Goal: Answer question/provide support: Participate in discussion

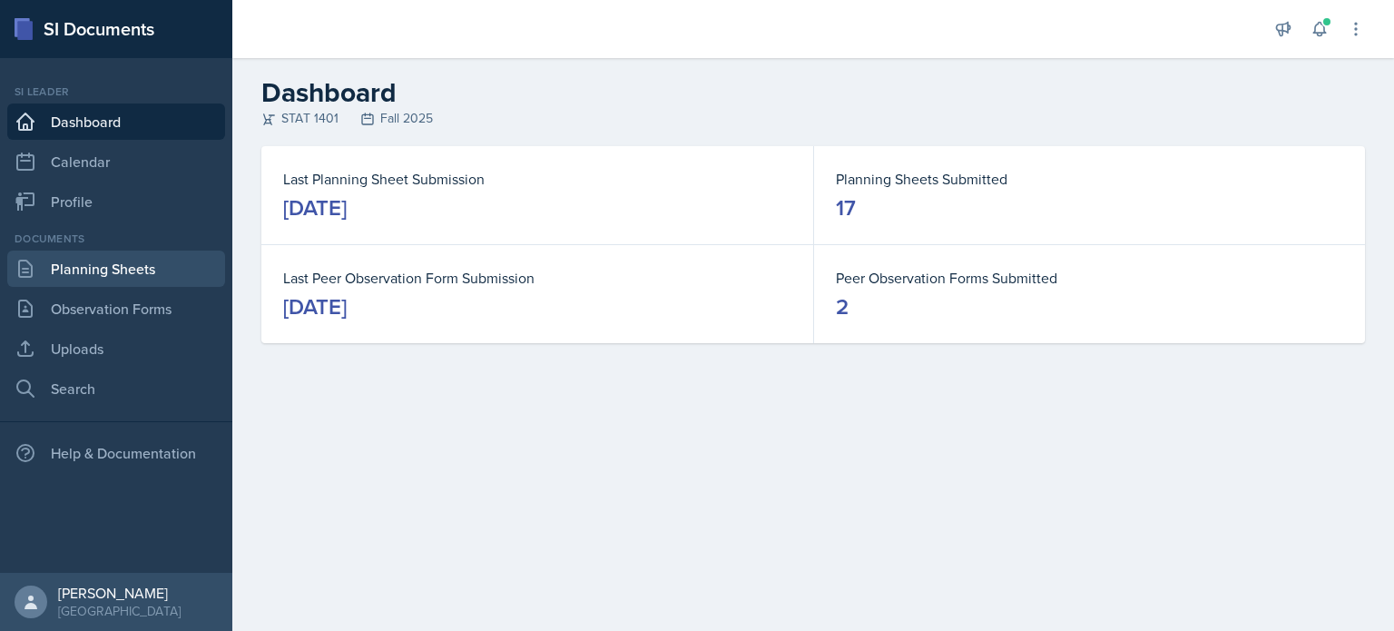
click at [93, 259] on link "Planning Sheets" at bounding box center [116, 268] width 218 height 36
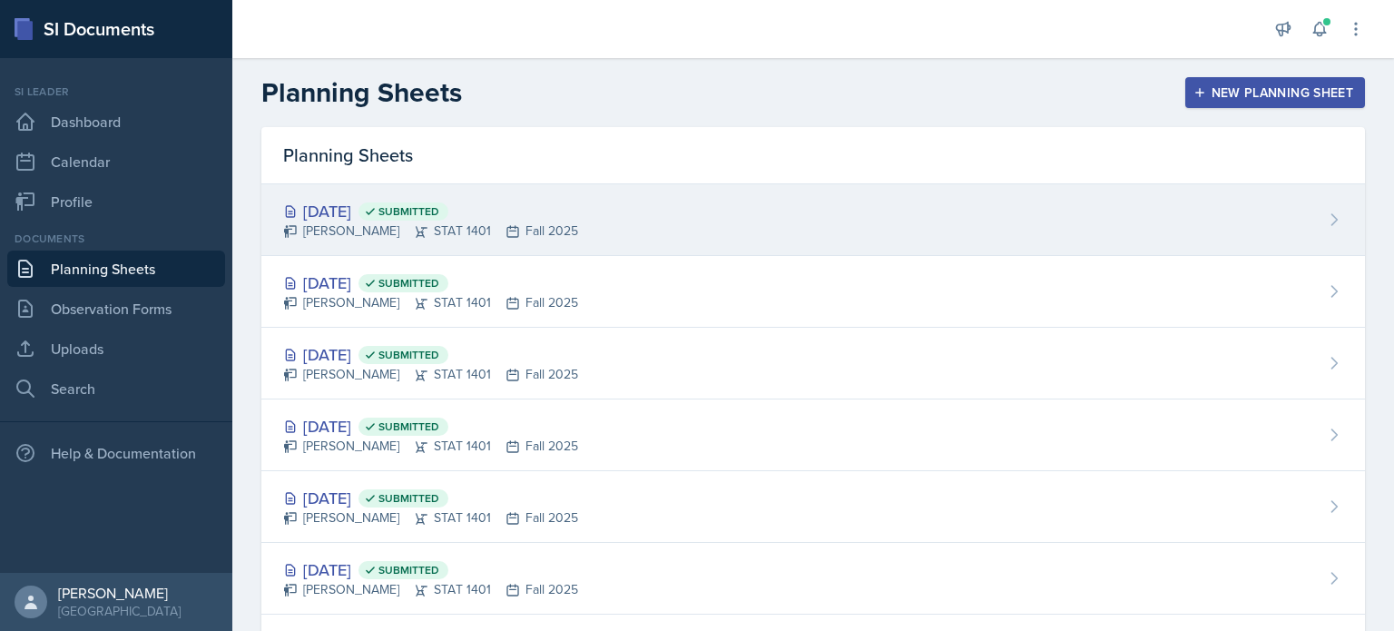
click at [504, 243] on div "Oct 20th, 2025 Submitted Aissa Sylla STAT 1401 Fall 2025" at bounding box center [812, 220] width 1103 height 72
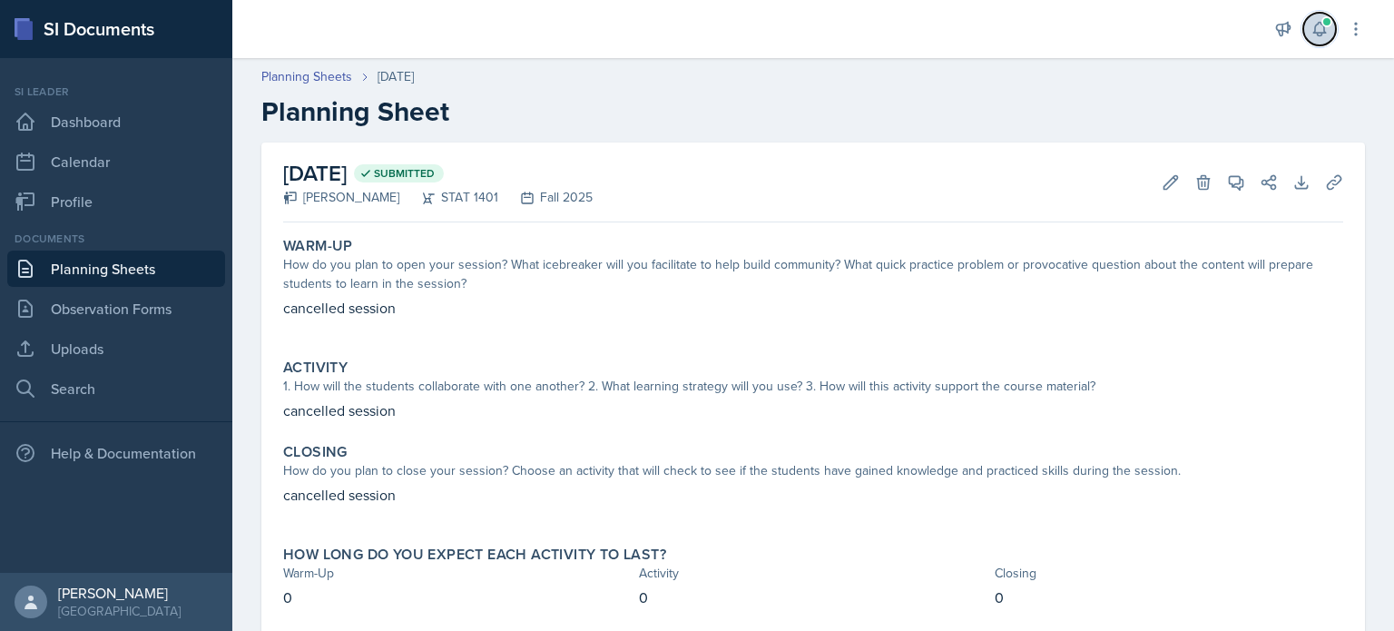
click at [1317, 17] on button at bounding box center [1319, 29] width 33 height 33
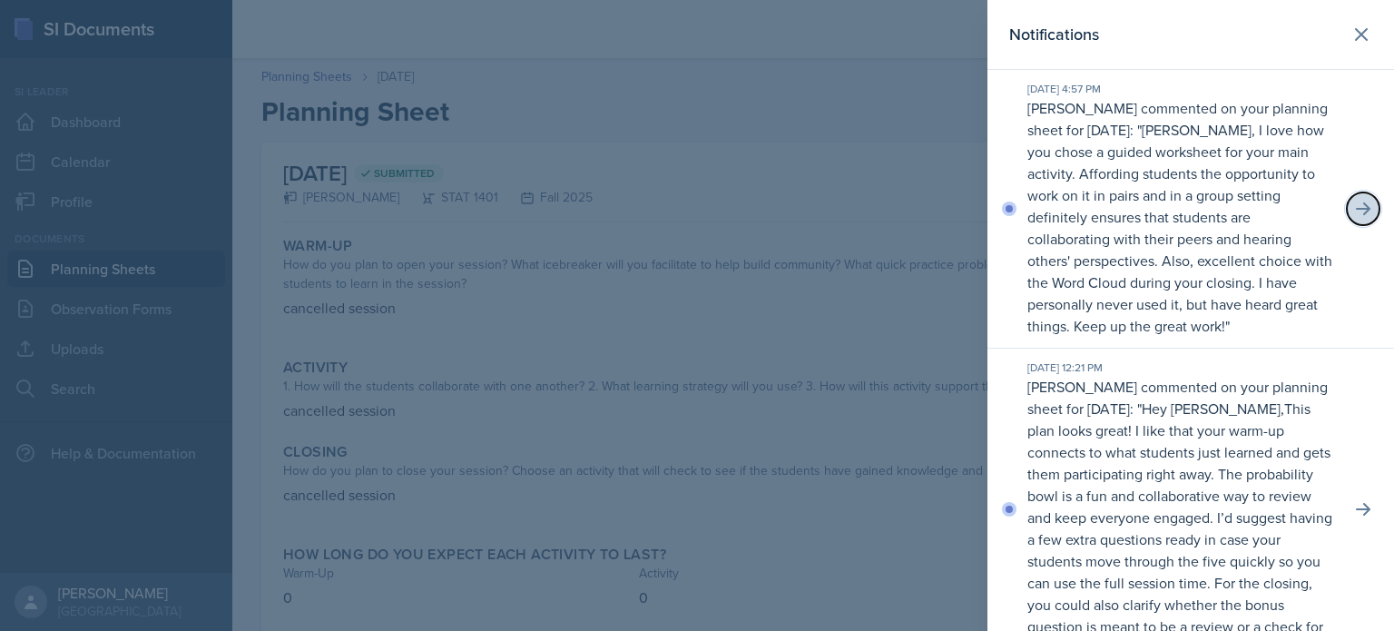
click at [1354, 207] on icon at bounding box center [1363, 209] width 18 height 18
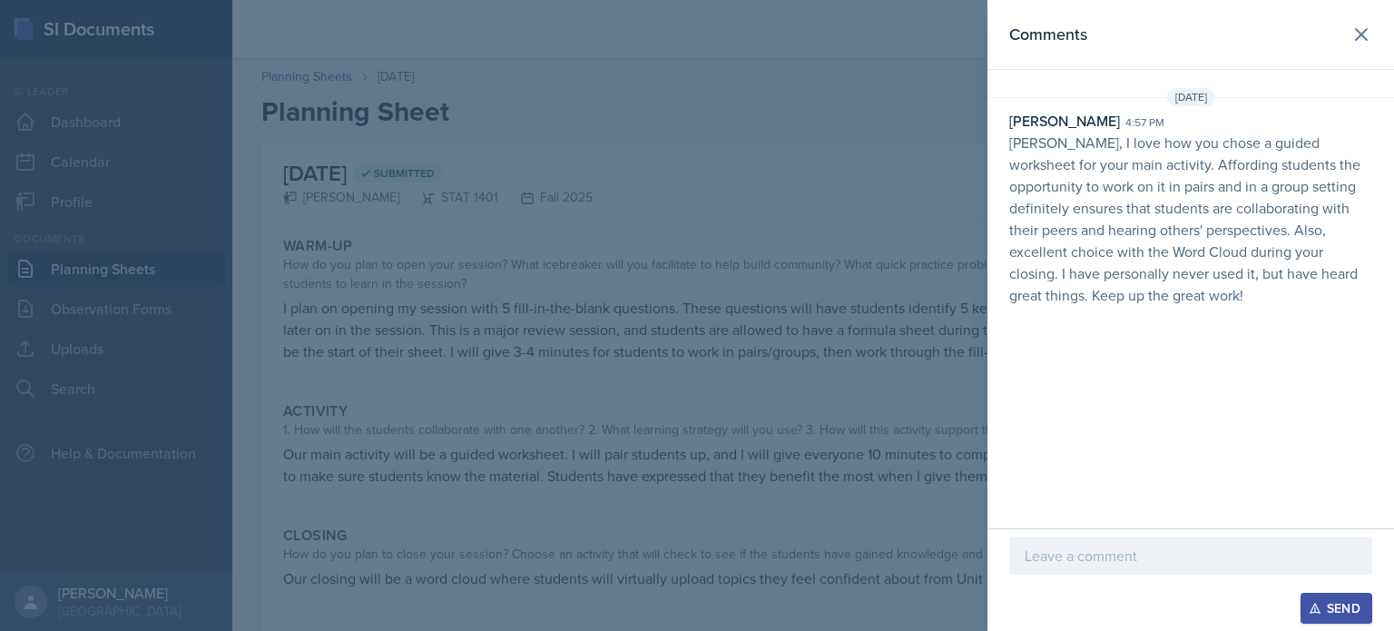
click at [857, 208] on div at bounding box center [697, 315] width 1394 height 631
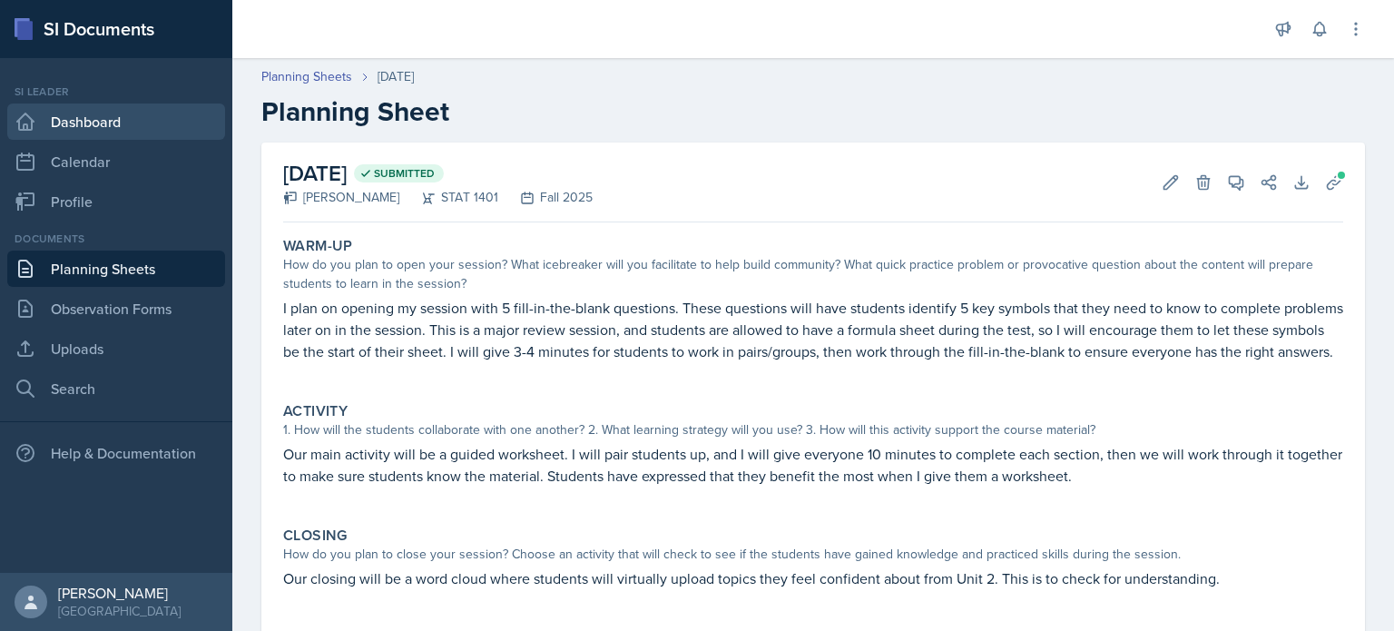
click at [104, 129] on link "Dashboard" at bounding box center [116, 121] width 218 height 36
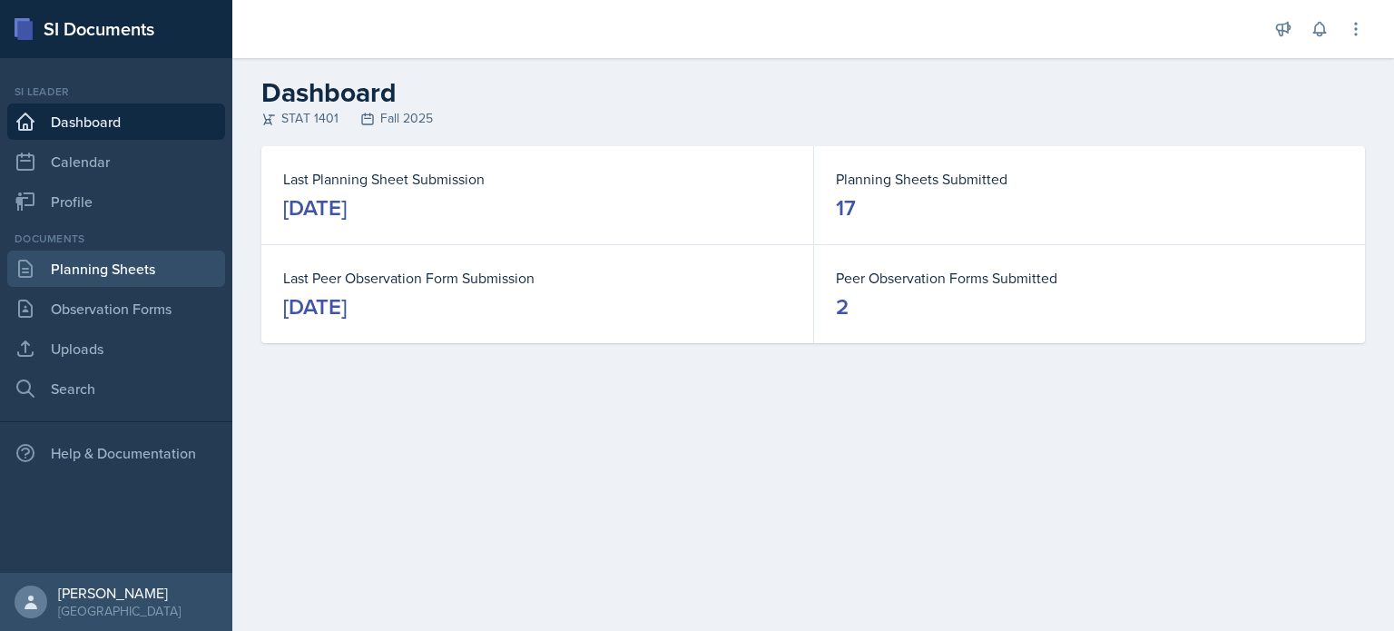
click at [109, 266] on link "Planning Sheets" at bounding box center [116, 268] width 218 height 36
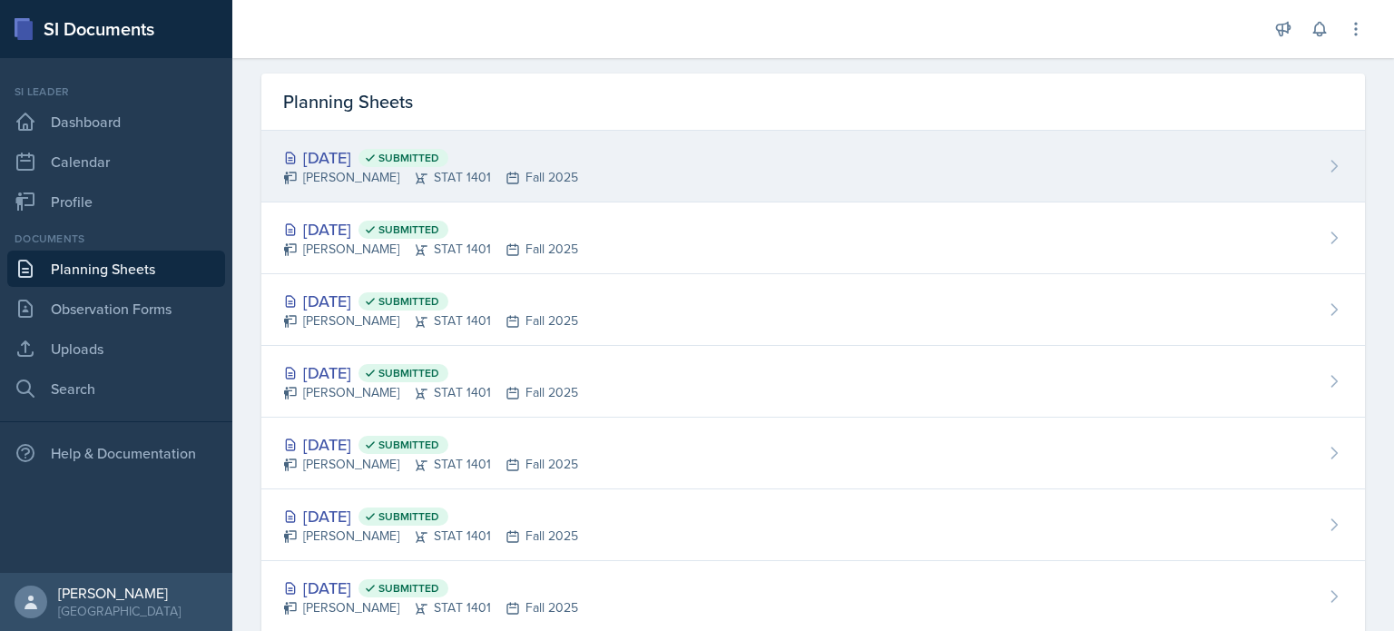
scroll to position [54, 0]
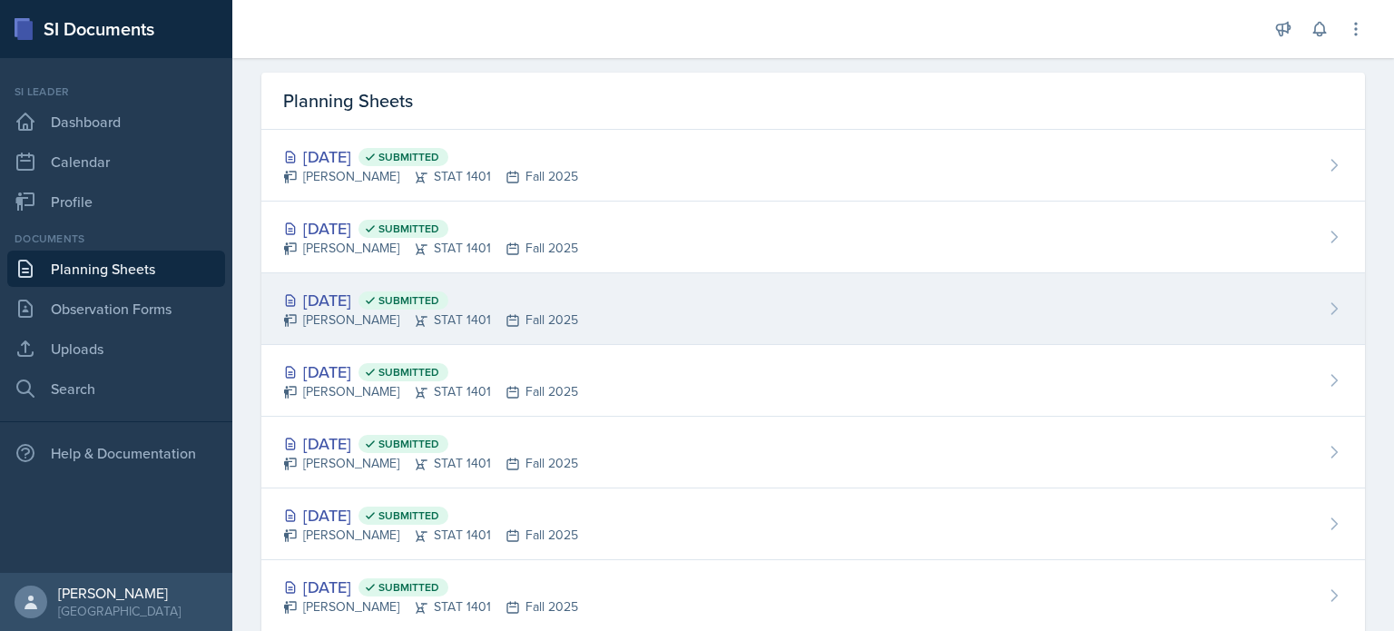
click at [607, 294] on div "Oct 13th, 2025 Submitted Aissa Sylla STAT 1401 Fall 2025" at bounding box center [812, 309] width 1103 height 72
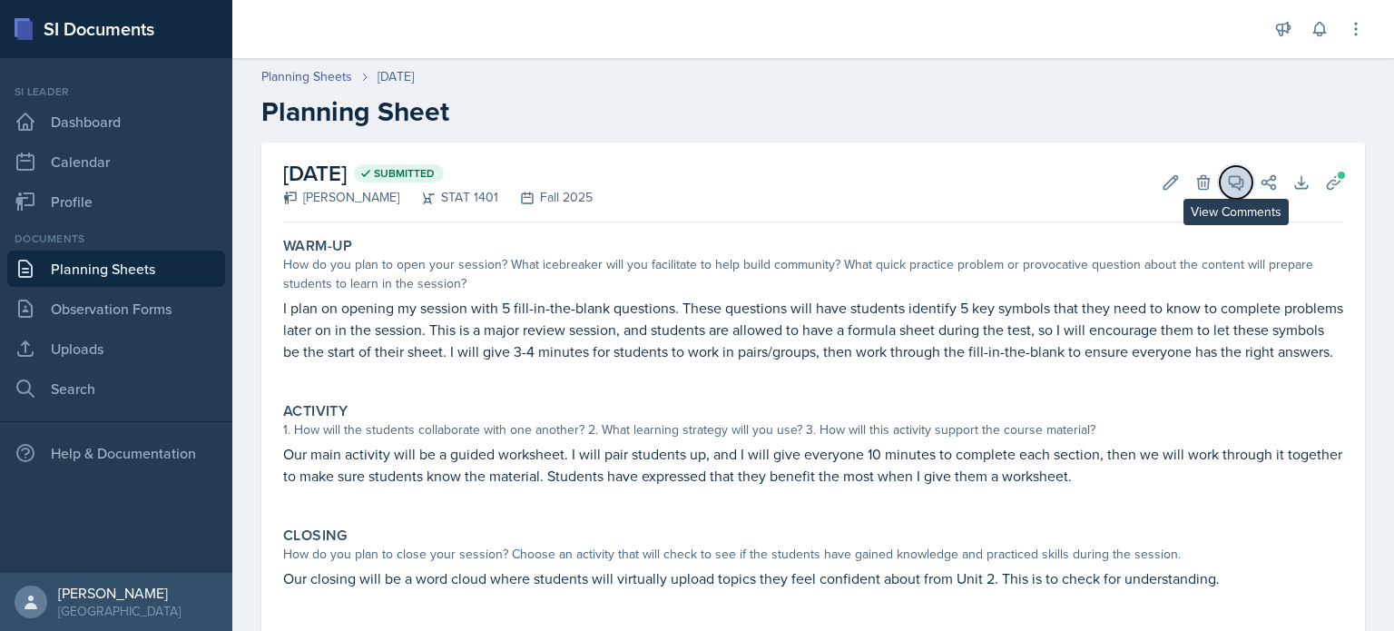
click at [1230, 182] on icon at bounding box center [1237, 183] width 14 height 14
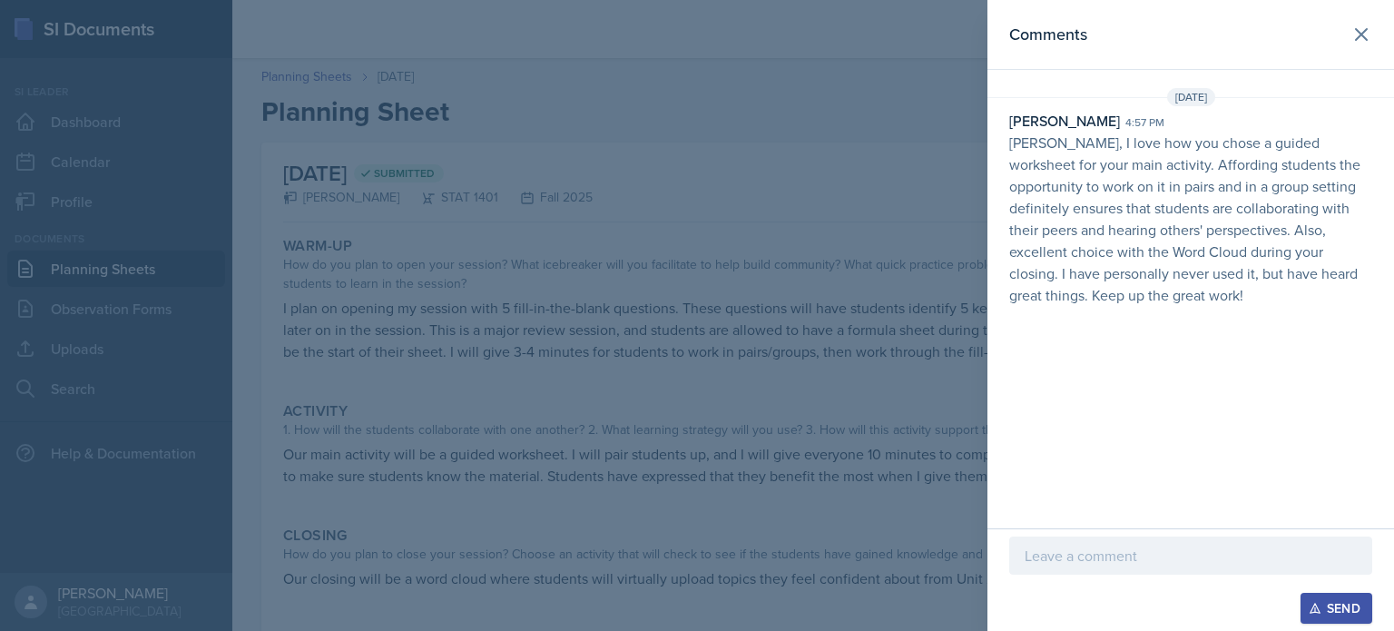
click at [1078, 546] on p at bounding box center [1190, 555] width 332 height 22
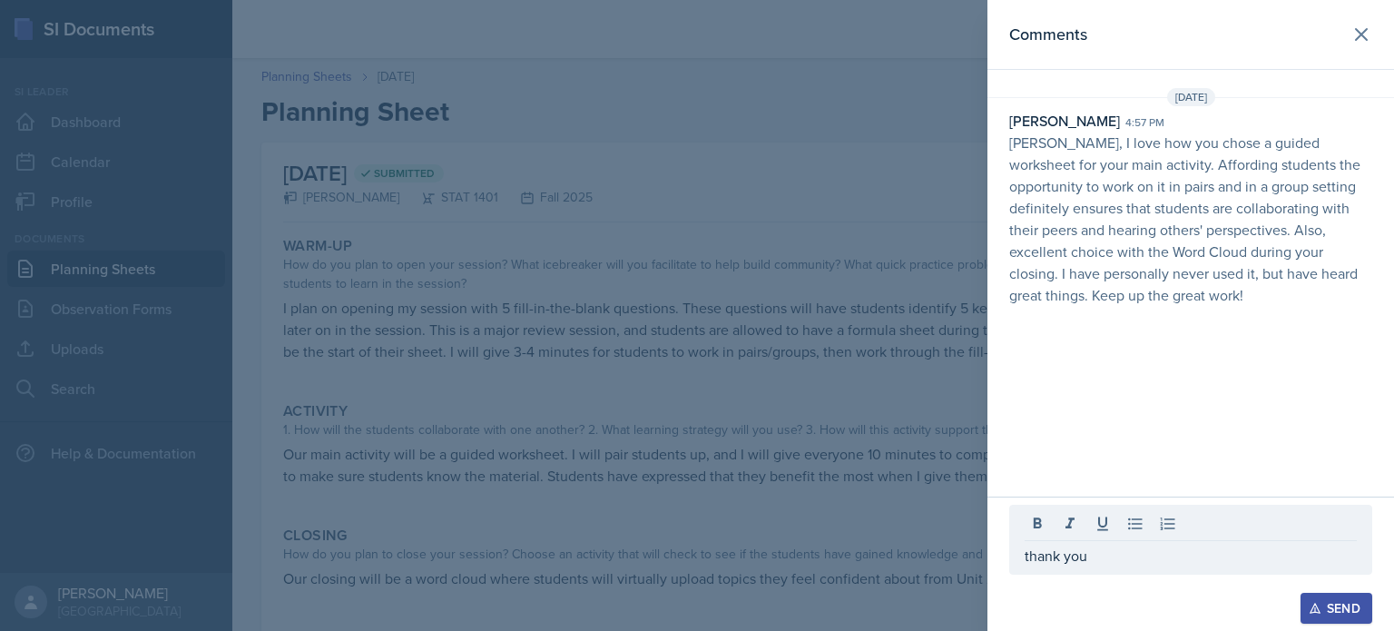
click at [1334, 604] on div "Send" at bounding box center [1336, 608] width 48 height 15
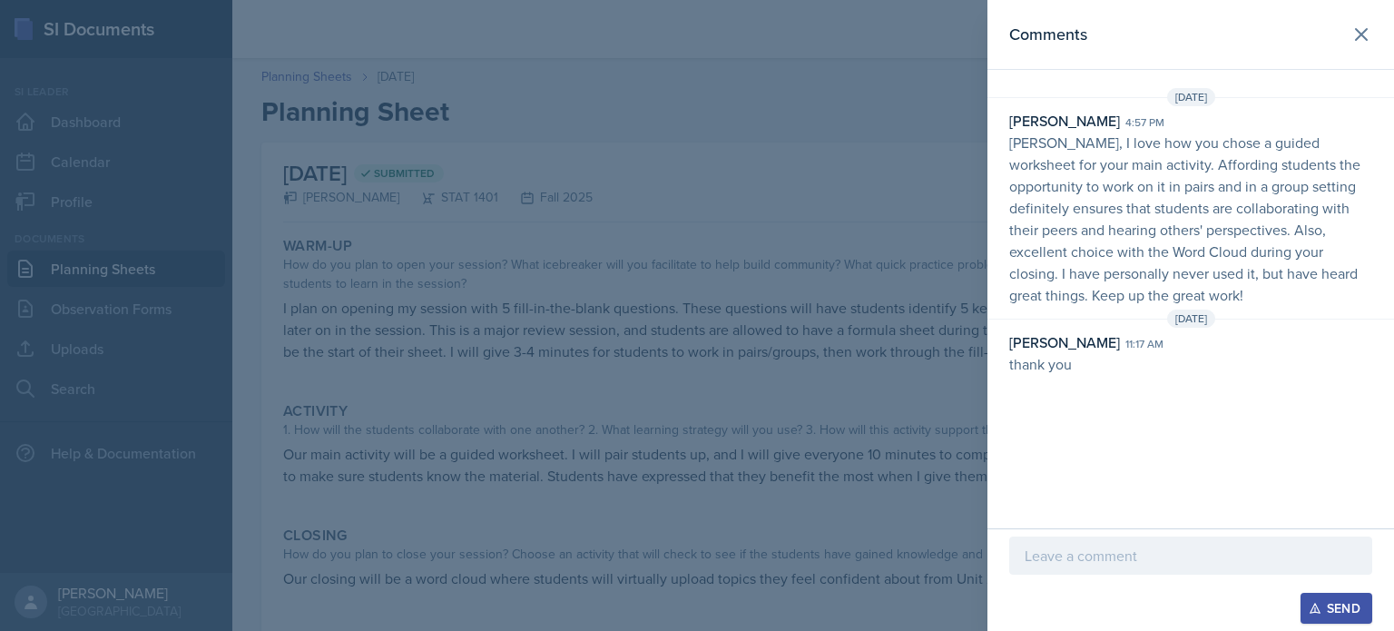
click at [822, 183] on div at bounding box center [697, 315] width 1394 height 631
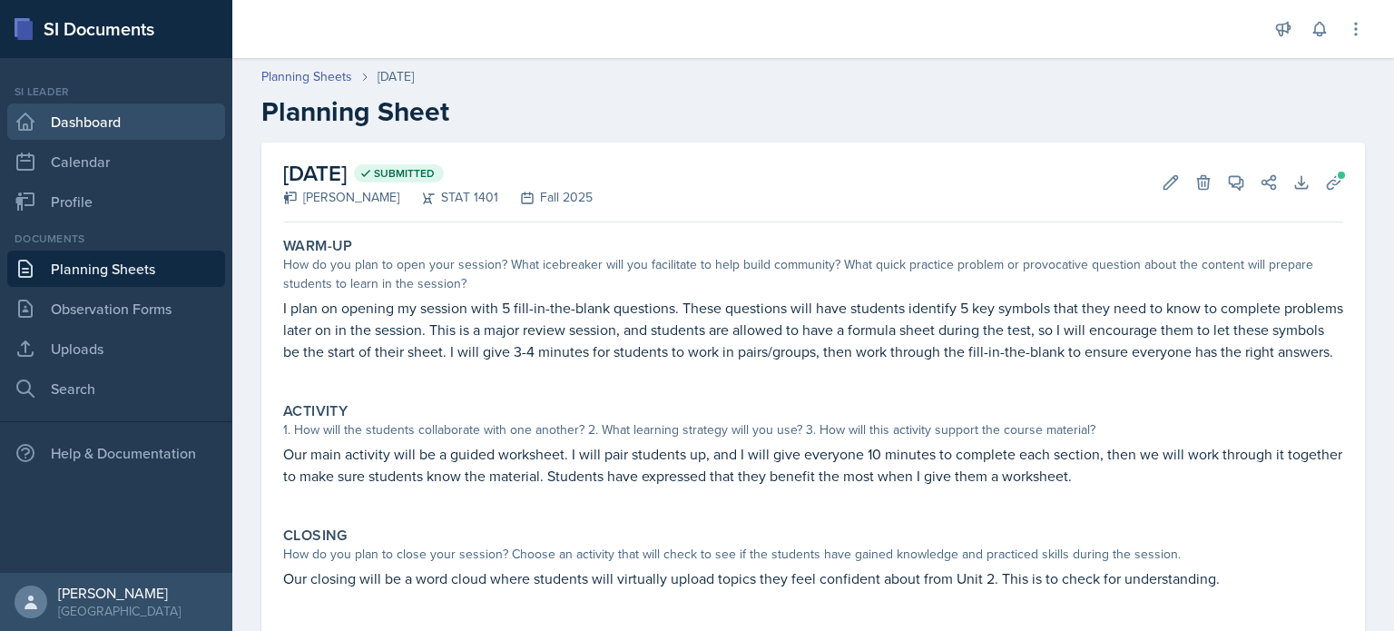
click at [81, 123] on link "Dashboard" at bounding box center [116, 121] width 218 height 36
